Goal: Transaction & Acquisition: Purchase product/service

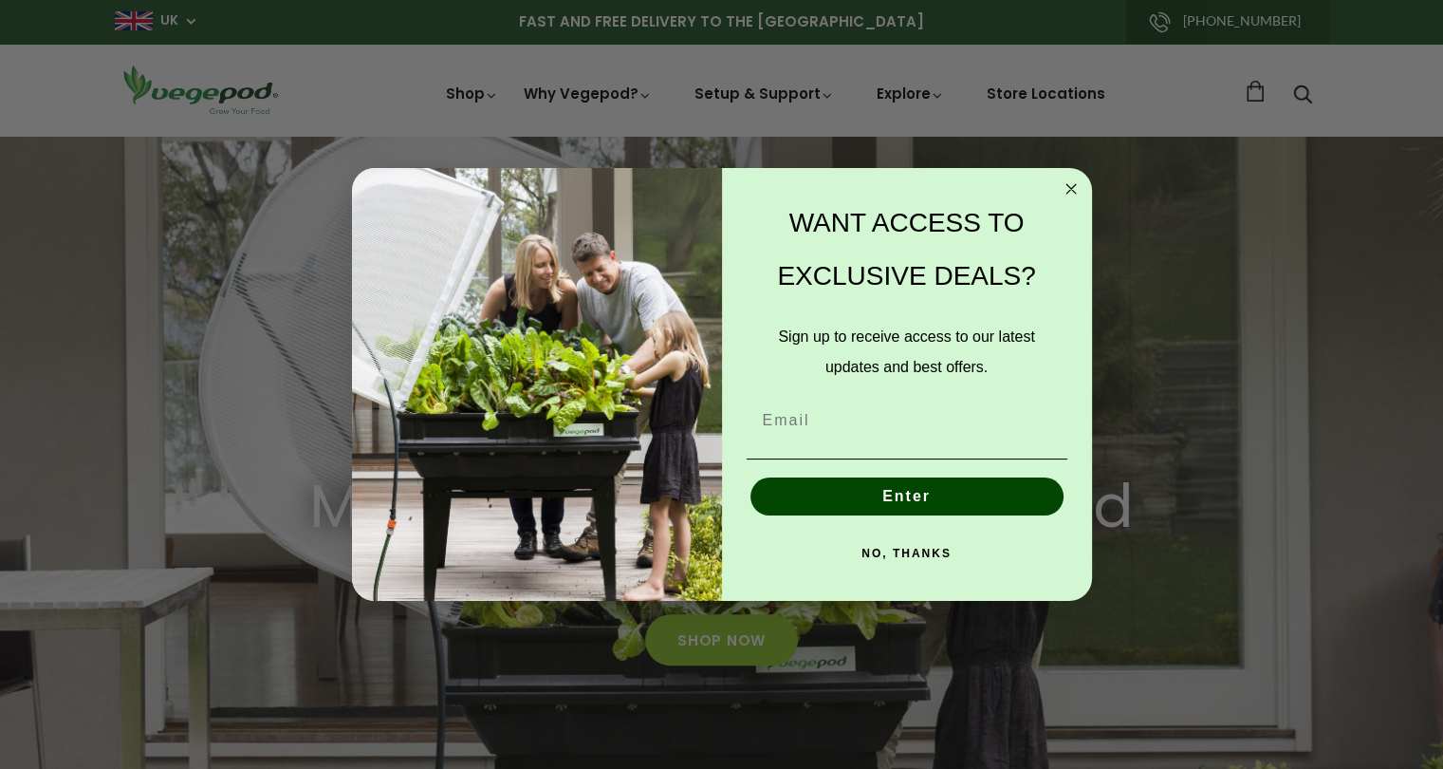
scroll to position [0, 690]
click at [927, 558] on button "NO, THANKS" at bounding box center [907, 553] width 321 height 38
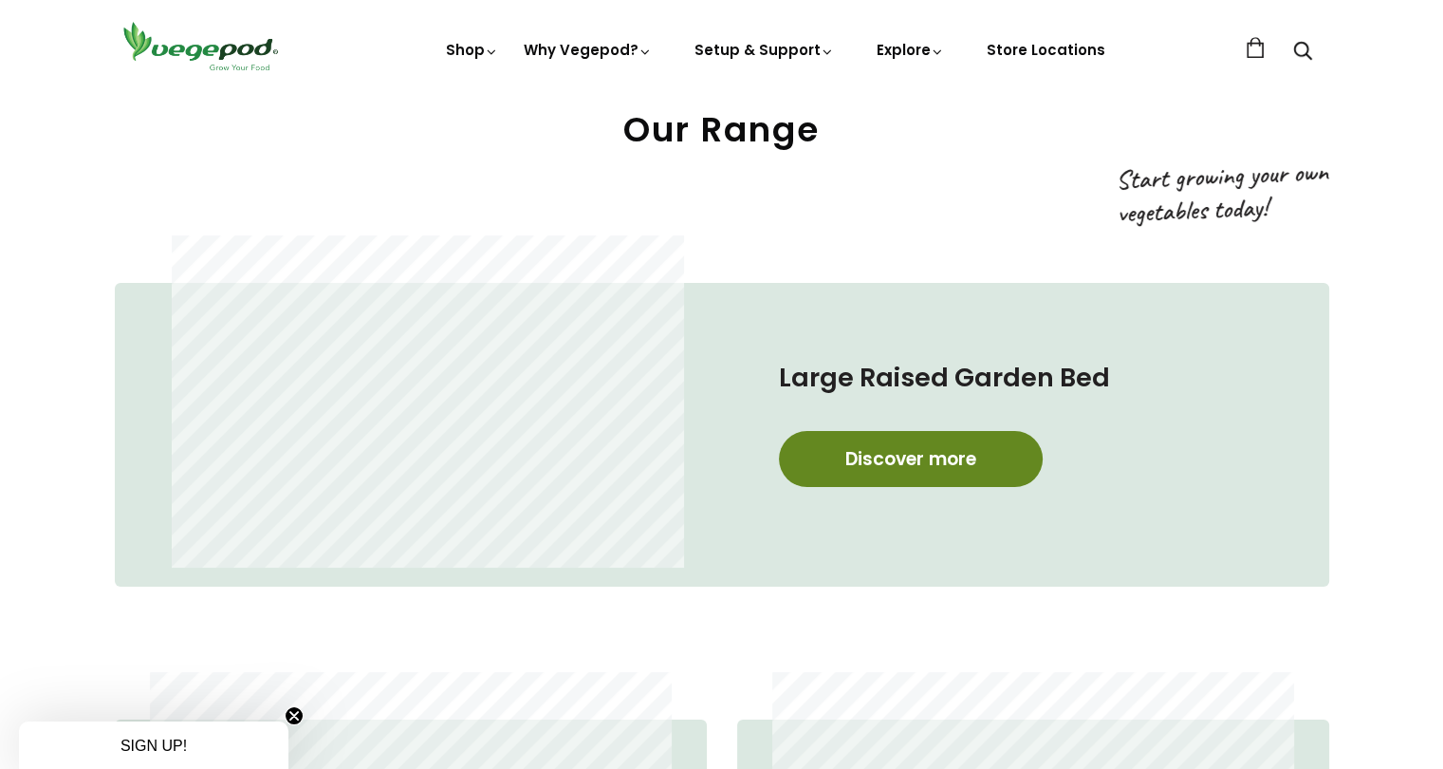
scroll to position [0, 1035]
click at [945, 461] on link "Discover more" at bounding box center [911, 459] width 264 height 56
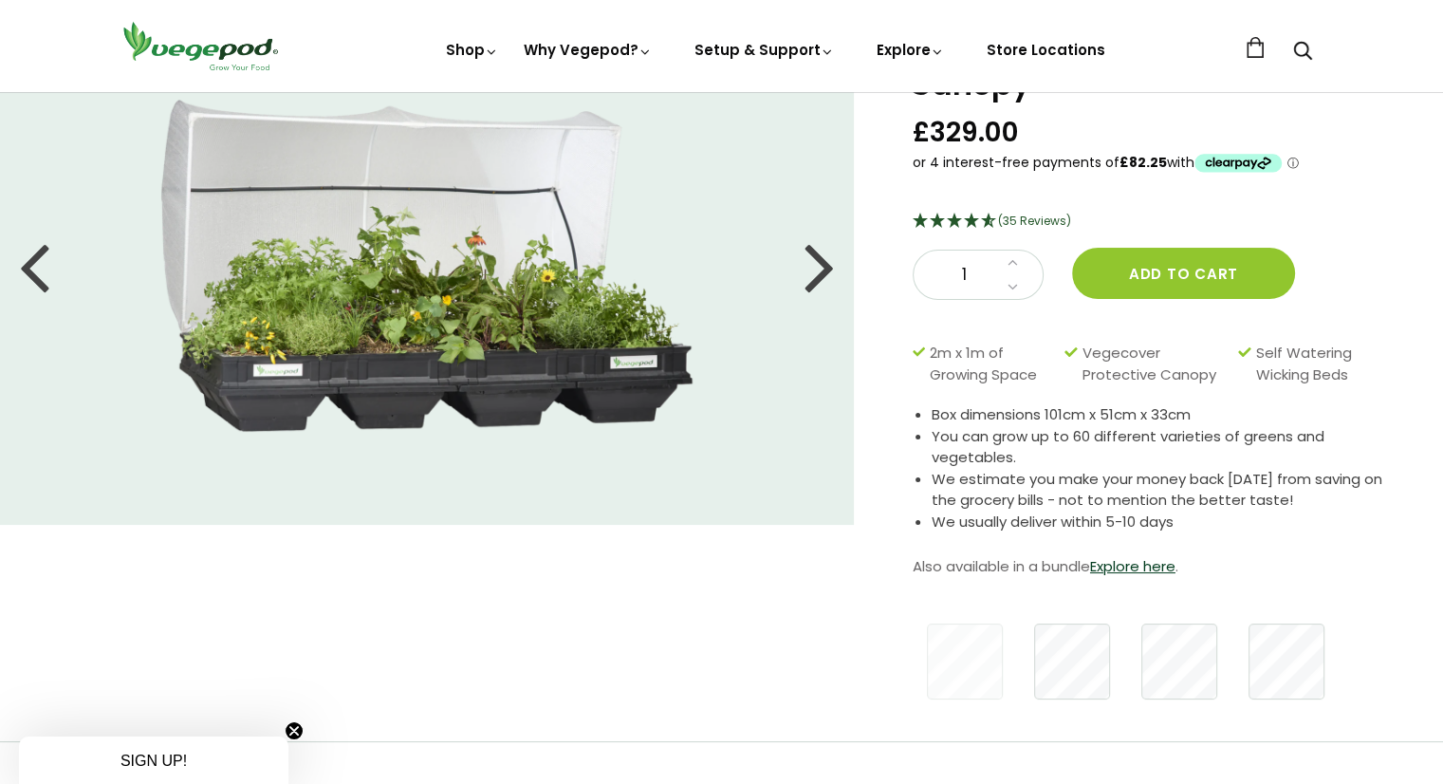
scroll to position [95, 0]
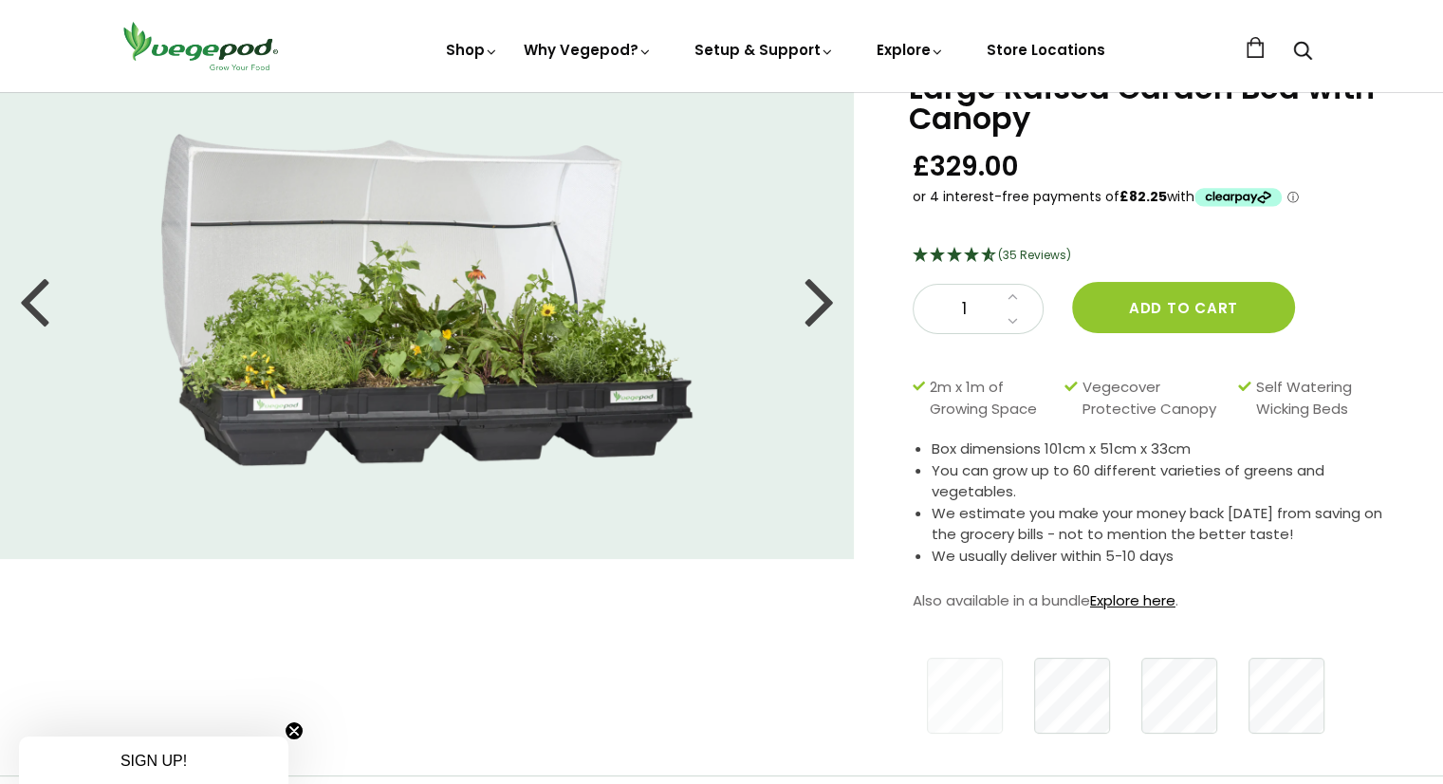
click at [1159, 602] on link "Explore here" at bounding box center [1132, 600] width 85 height 20
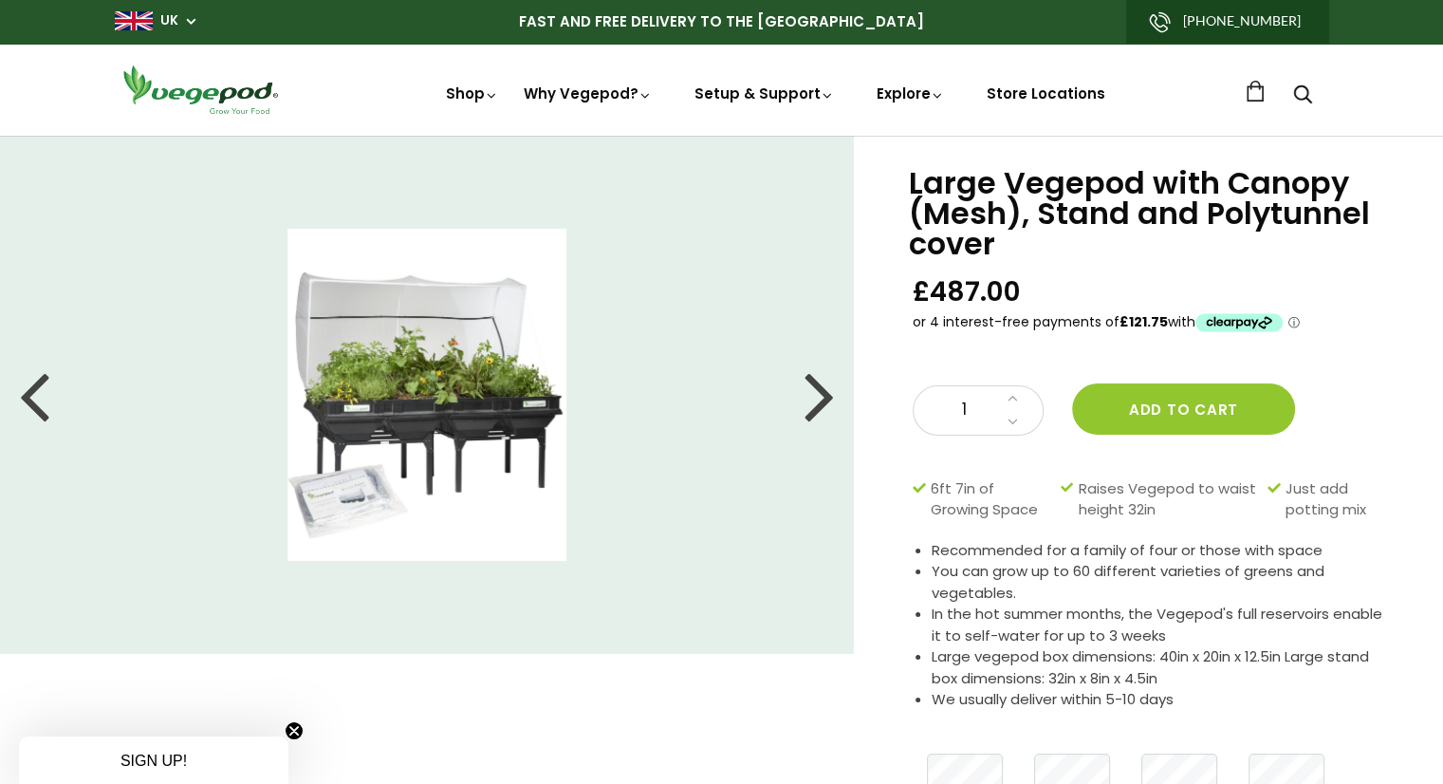
click at [824, 396] on div at bounding box center [820, 394] width 30 height 85
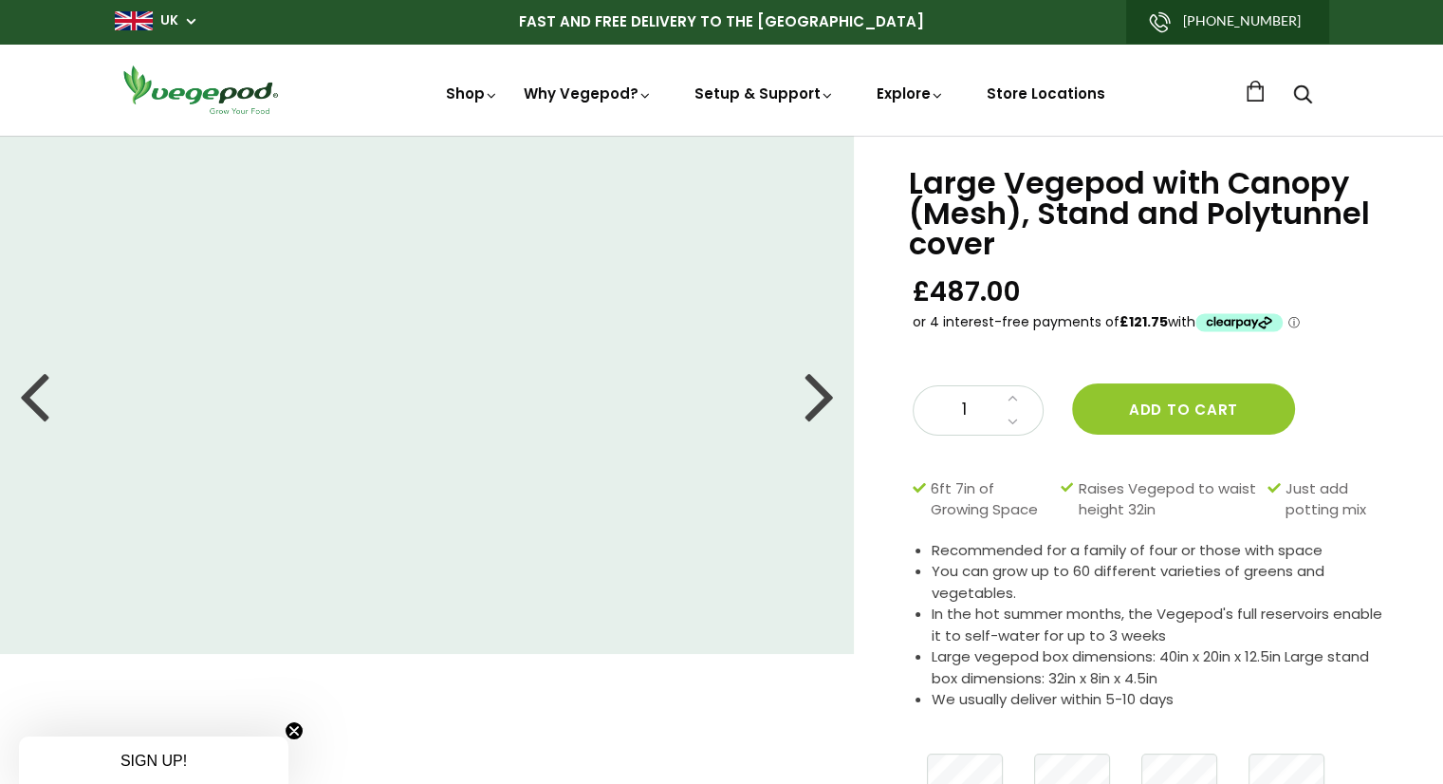
click at [824, 396] on div at bounding box center [820, 394] width 30 height 85
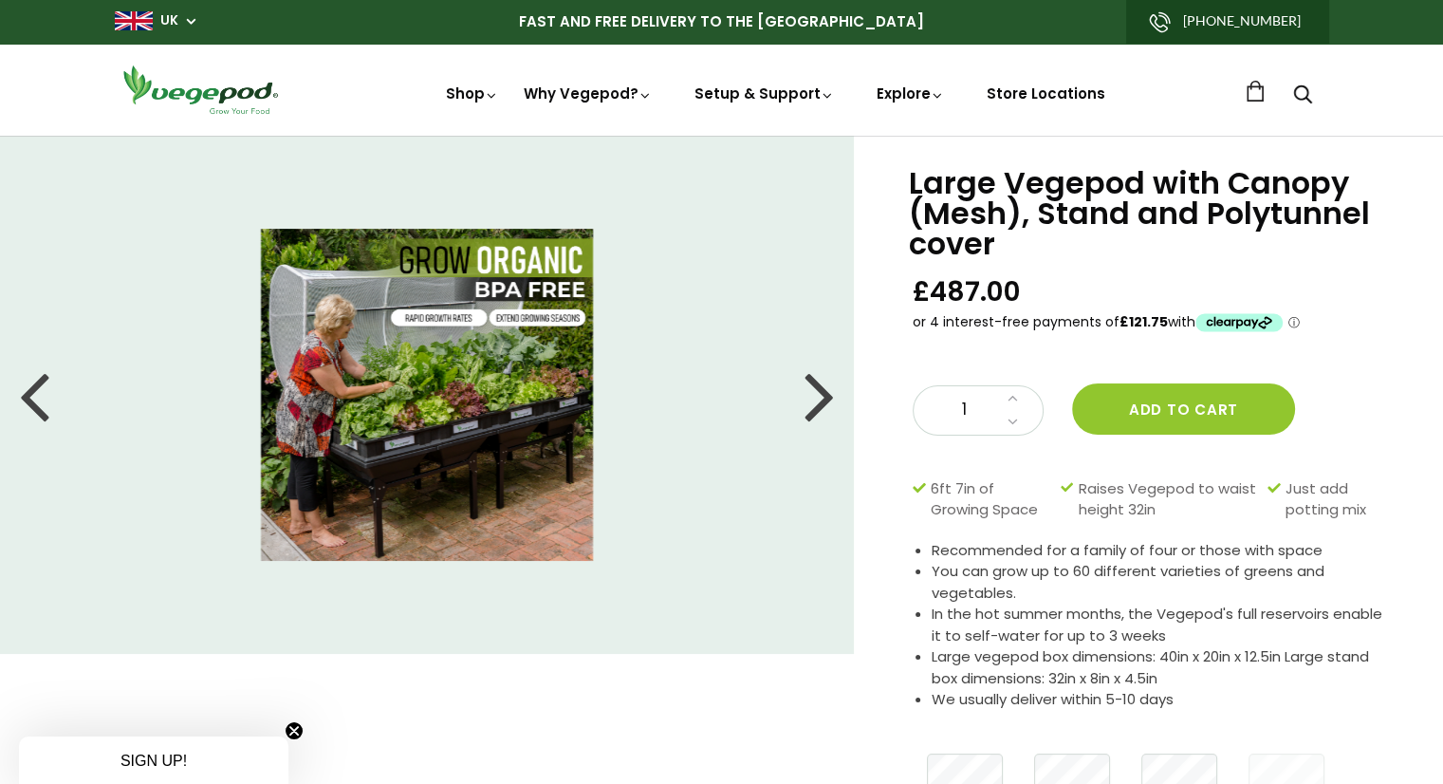
click at [824, 396] on div at bounding box center [820, 394] width 30 height 85
